Goal: Transaction & Acquisition: Purchase product/service

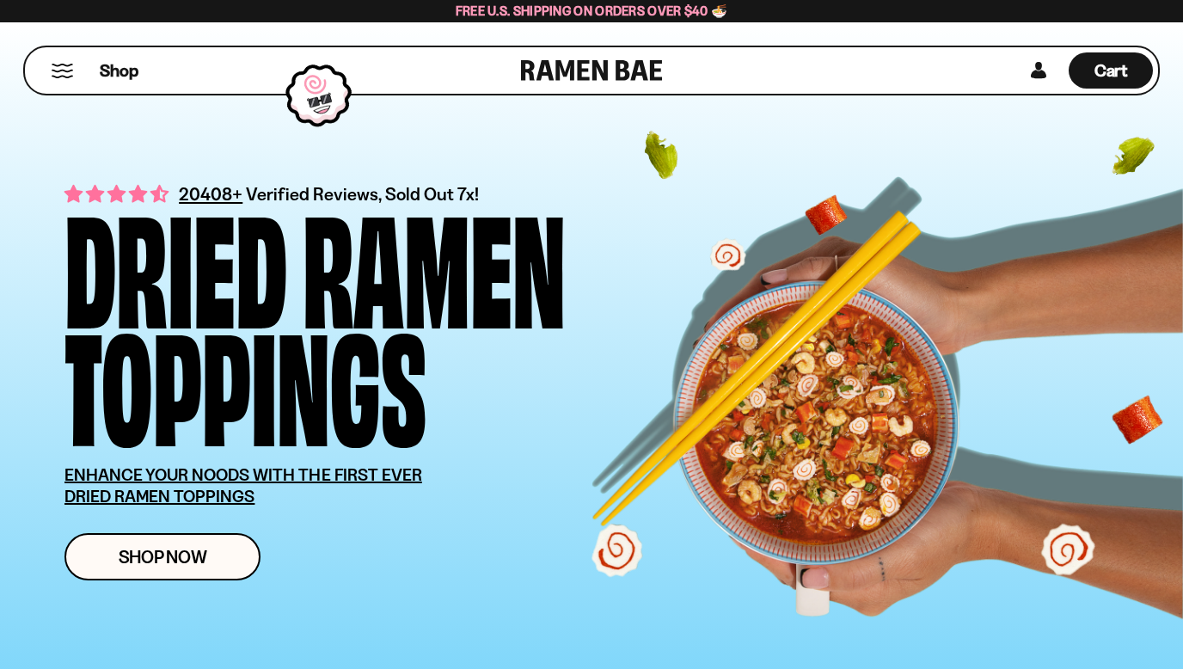
click at [138, 71] on span "Shop" at bounding box center [119, 70] width 39 height 23
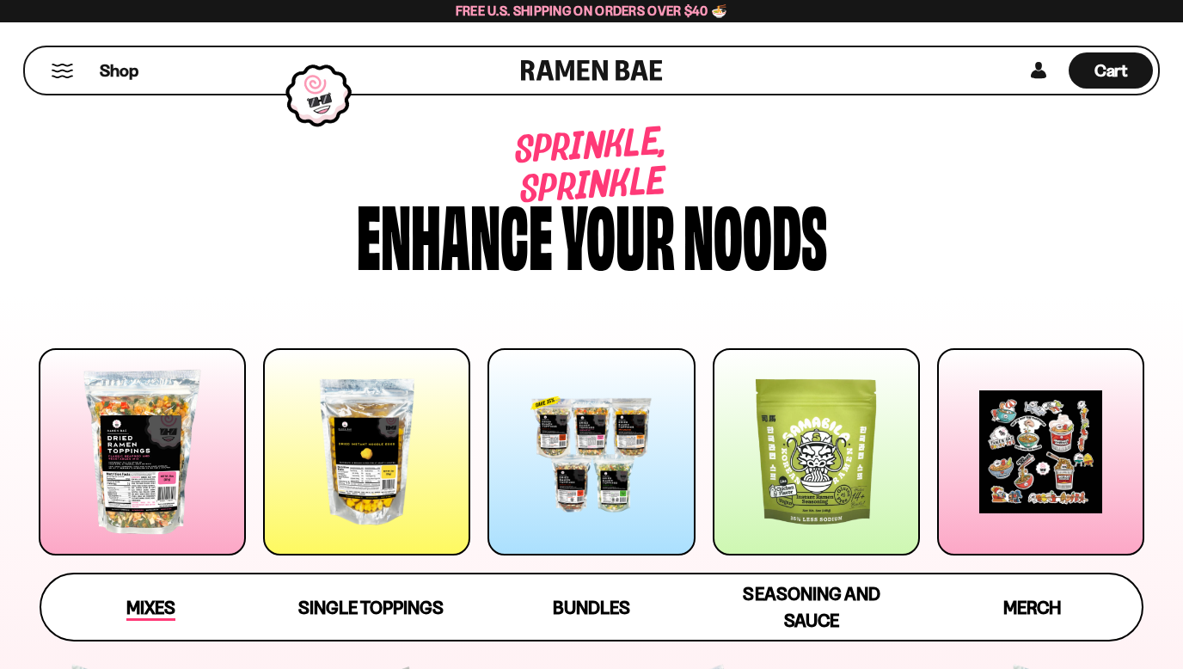
click at [163, 587] on link "Mixes" at bounding box center [151, 606] width 220 height 65
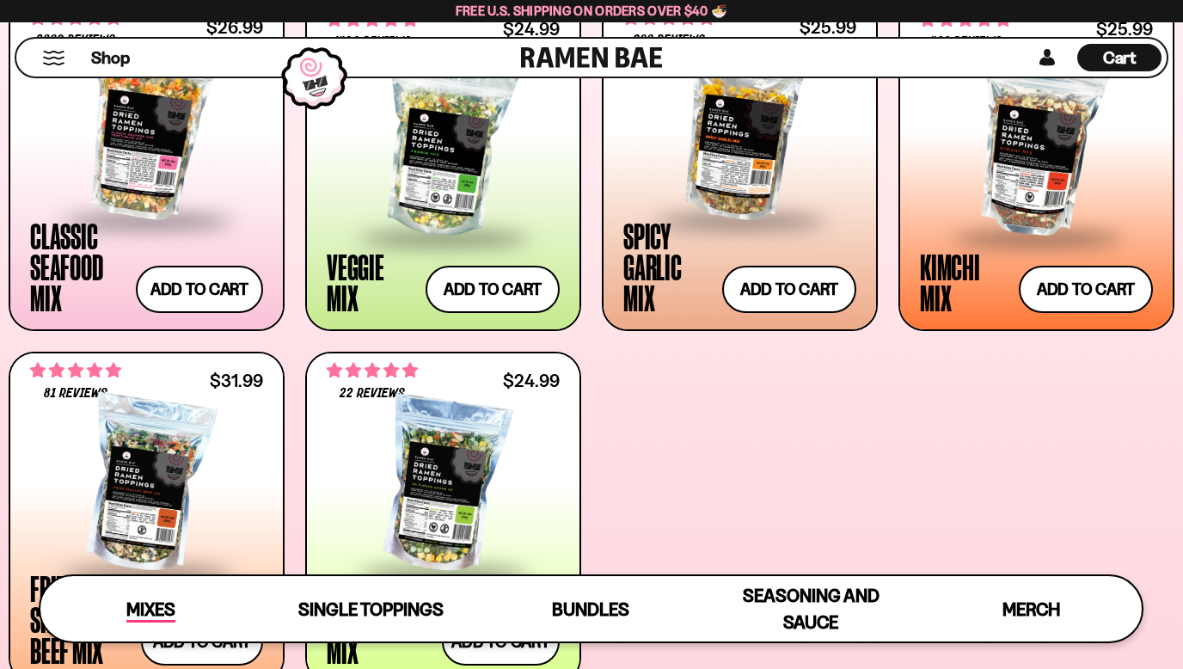
scroll to position [745, 0]
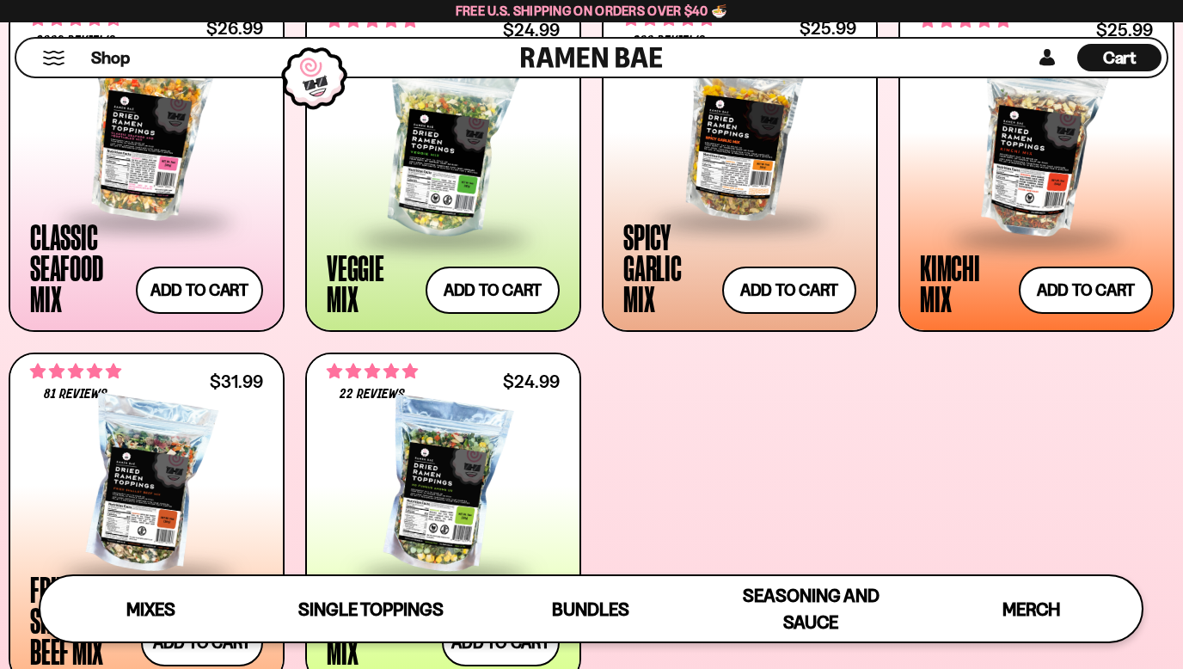
click at [425, 200] on div at bounding box center [443, 150] width 233 height 172
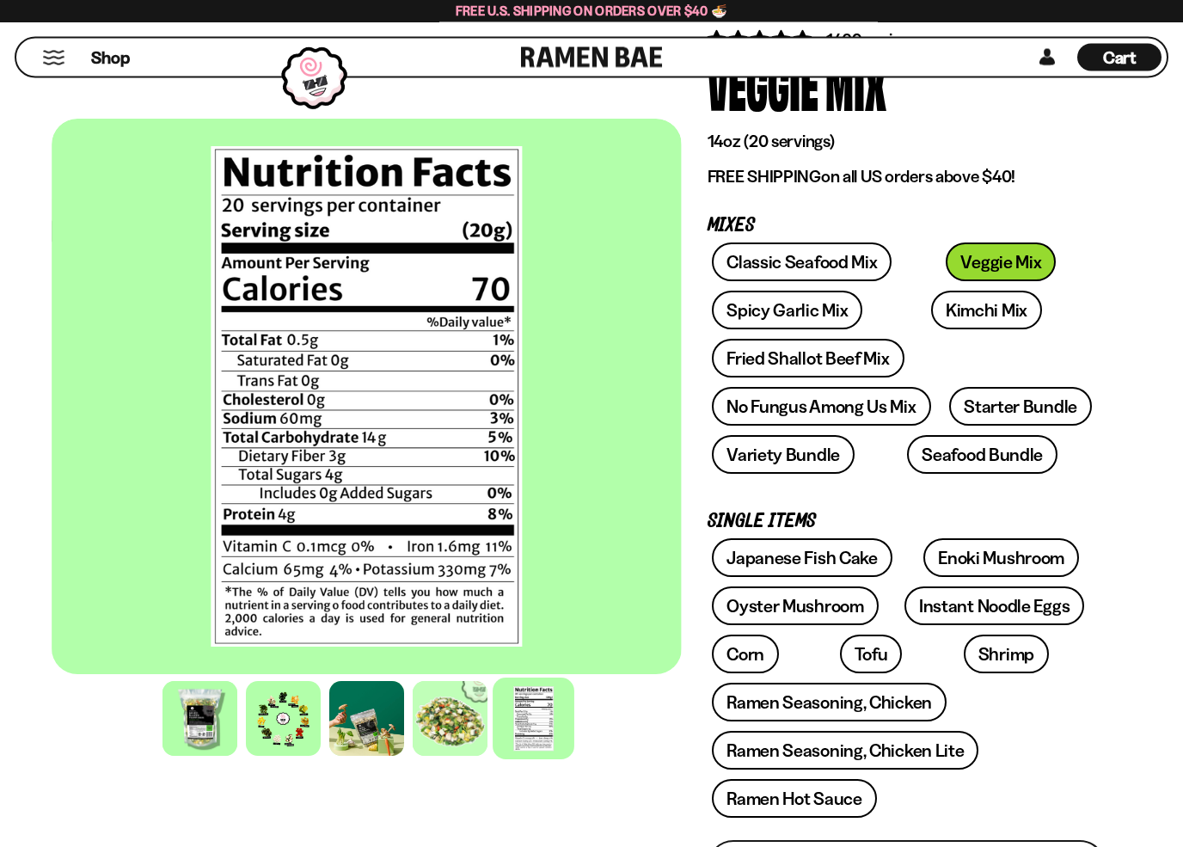
scroll to position [155, 0]
click at [808, 296] on link "Spicy Garlic Mix" at bounding box center [787, 310] width 150 height 39
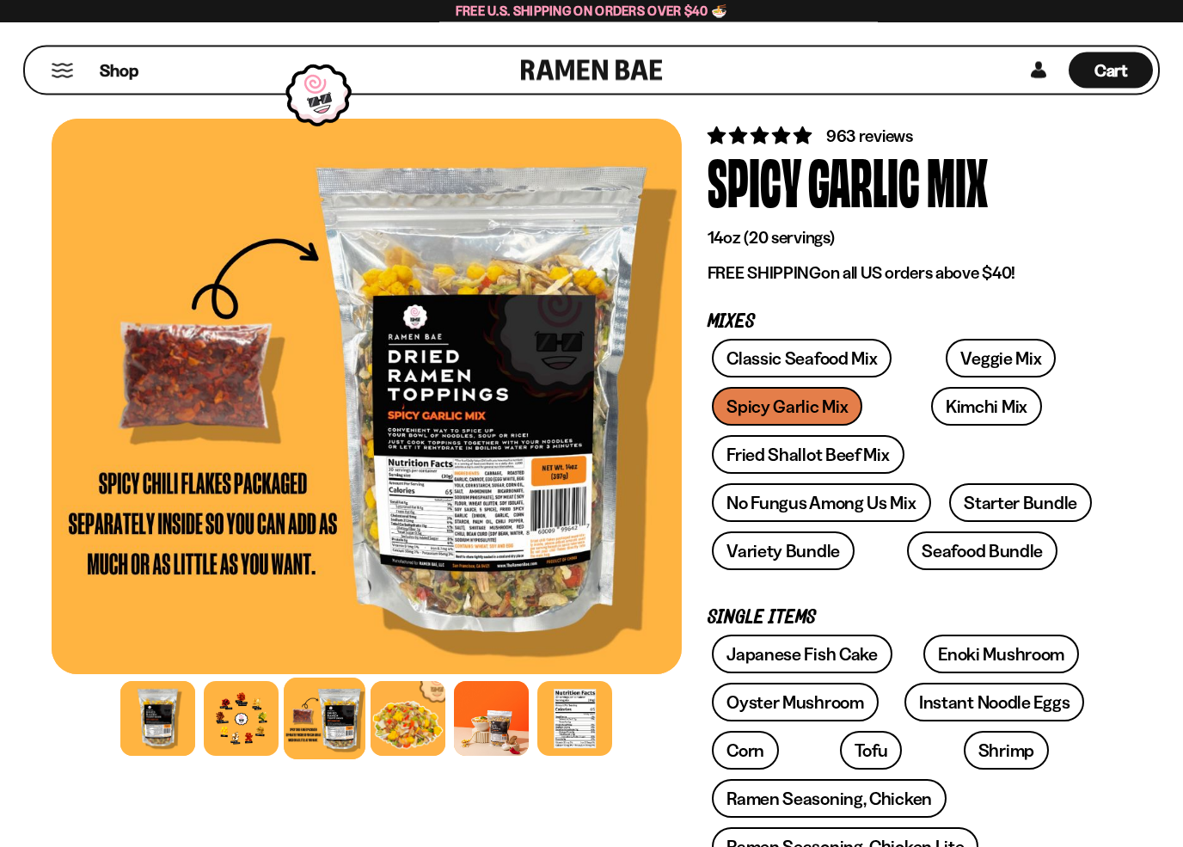
scroll to position [58, 0]
click at [862, 513] on link "No Fungus Among Us Mix" at bounding box center [821, 502] width 218 height 39
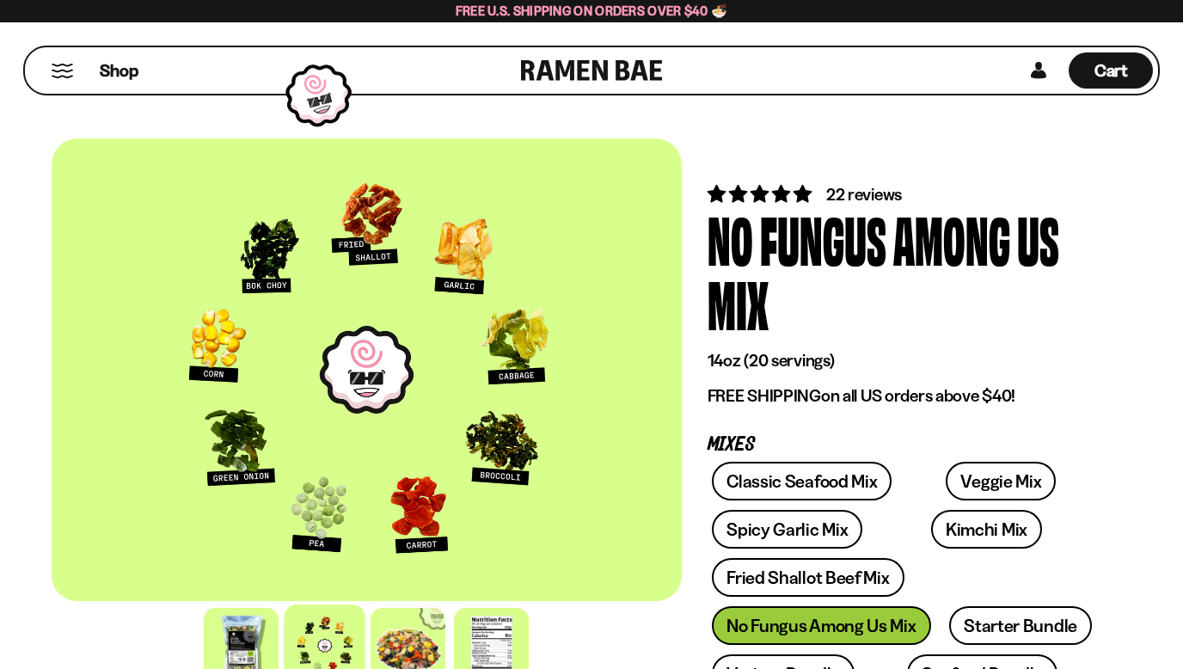
click at [109, 73] on span "Shop" at bounding box center [119, 70] width 39 height 23
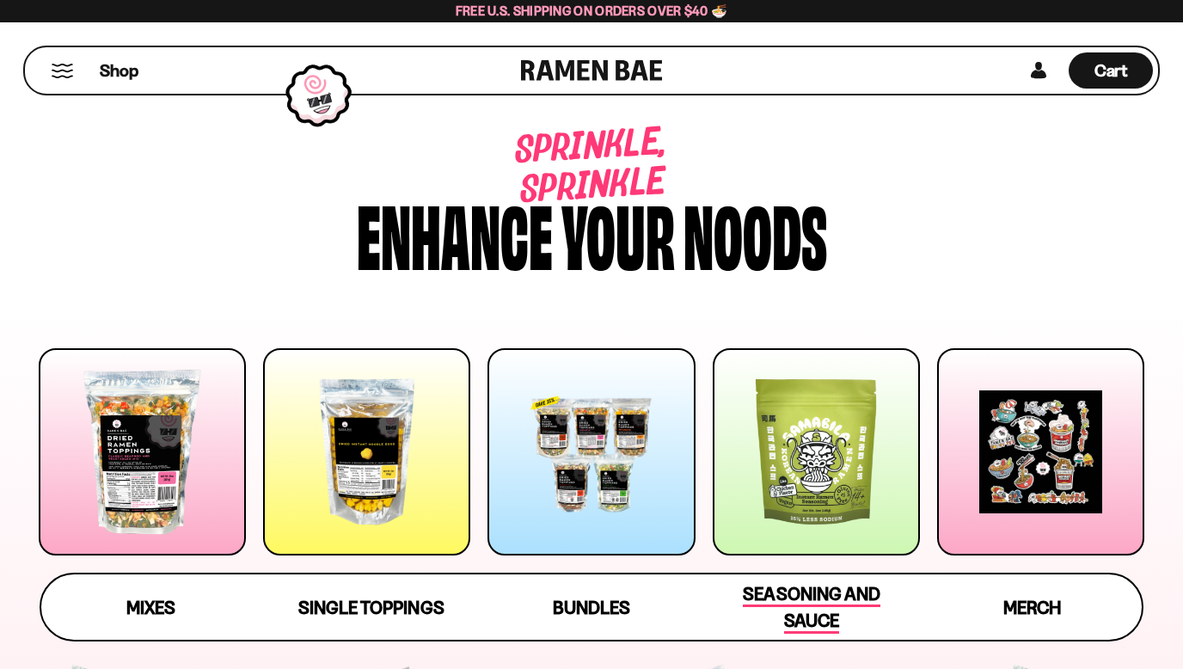
click at [821, 603] on span "Seasoning and Sauce" at bounding box center [811, 608] width 137 height 51
click at [113, 76] on span "Shop" at bounding box center [119, 70] width 39 height 23
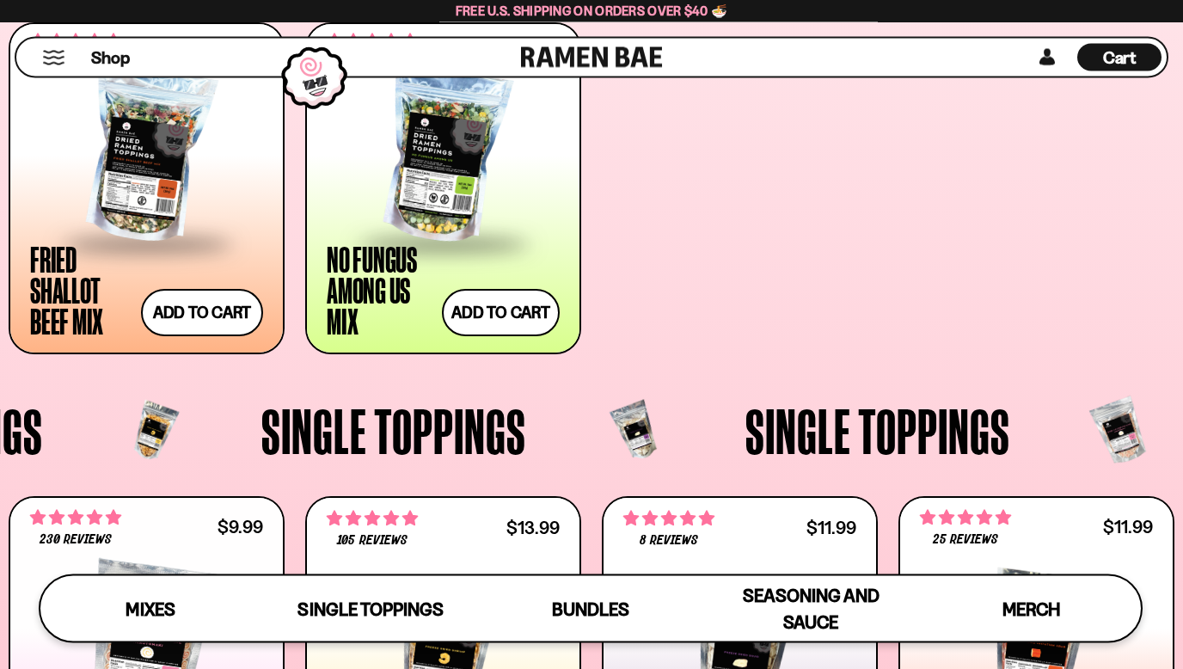
scroll to position [1056, 0]
